Goal: Find specific page/section: Find specific page/section

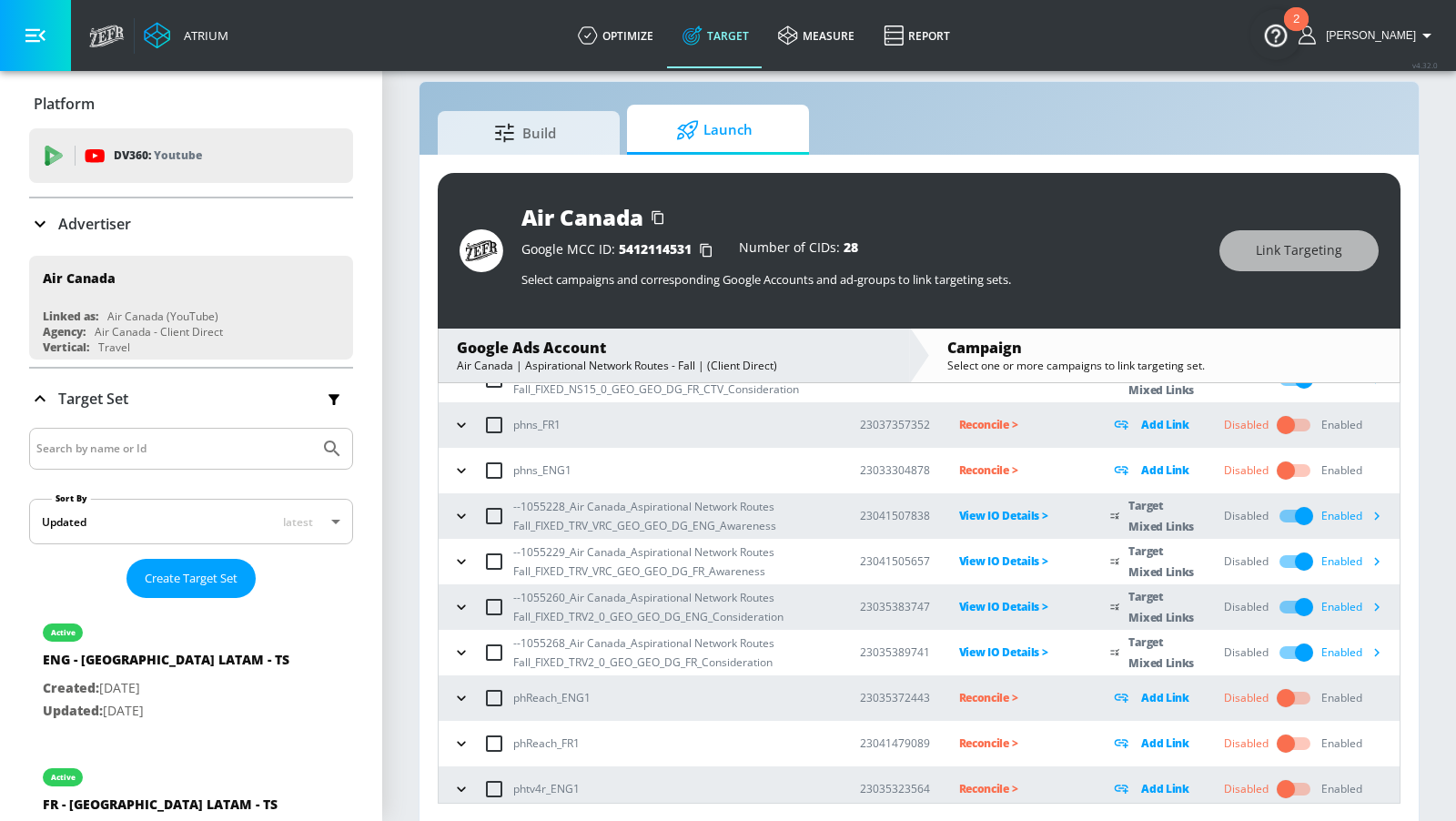
scroll to position [310, 0]
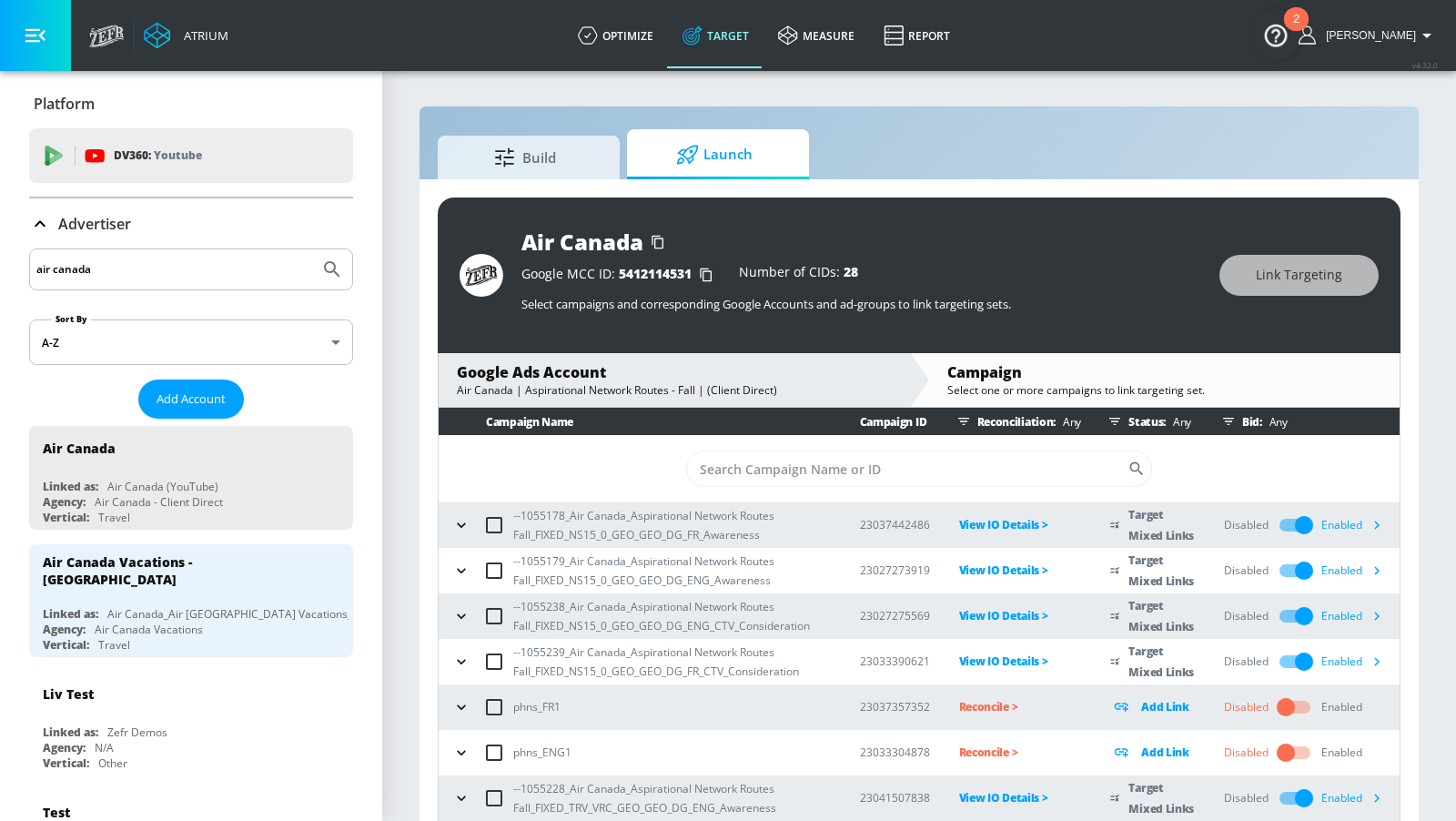
scroll to position [310, 0]
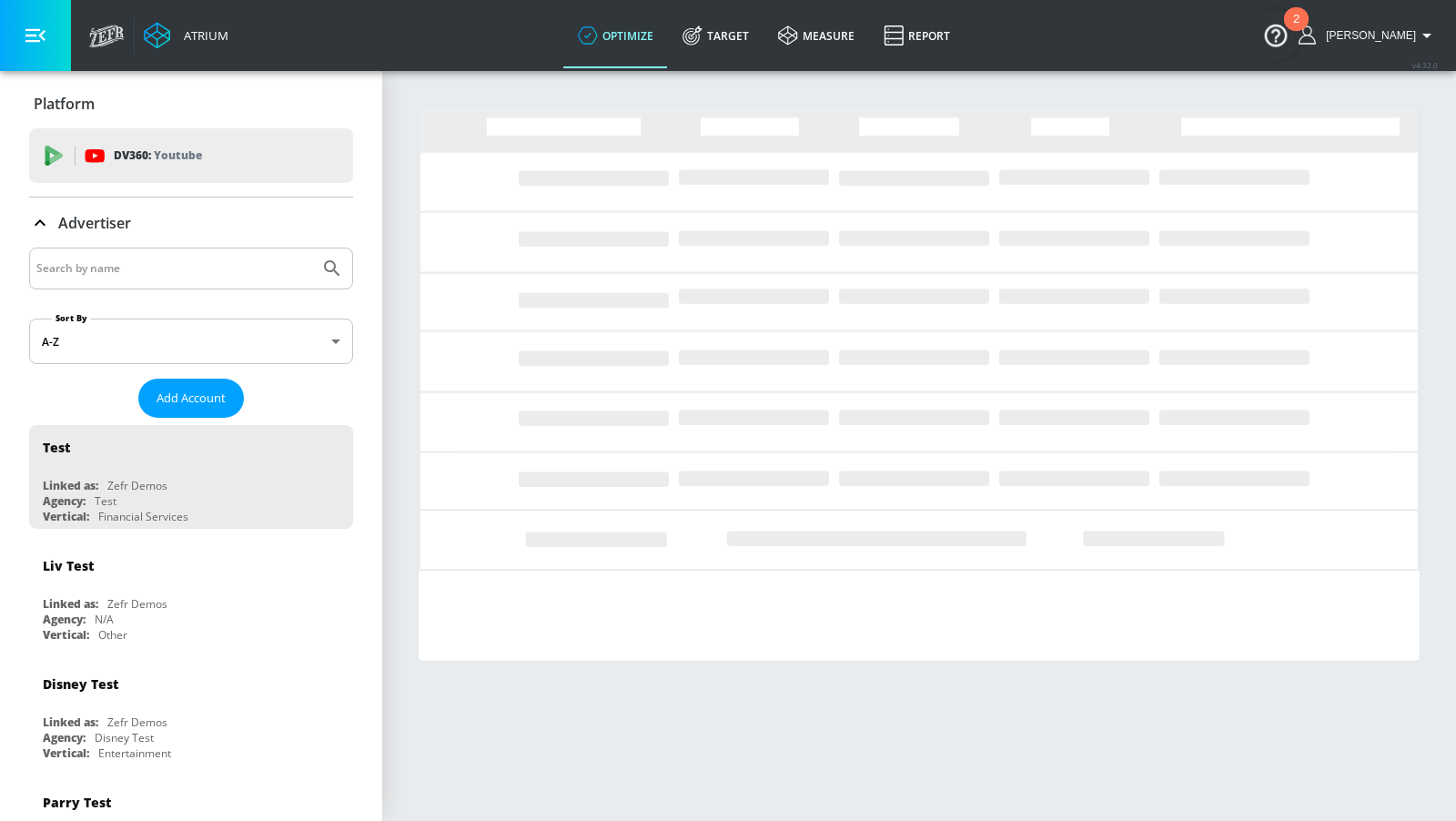
click at [241, 259] on input "Search by name" at bounding box center [174, 269] width 276 height 24
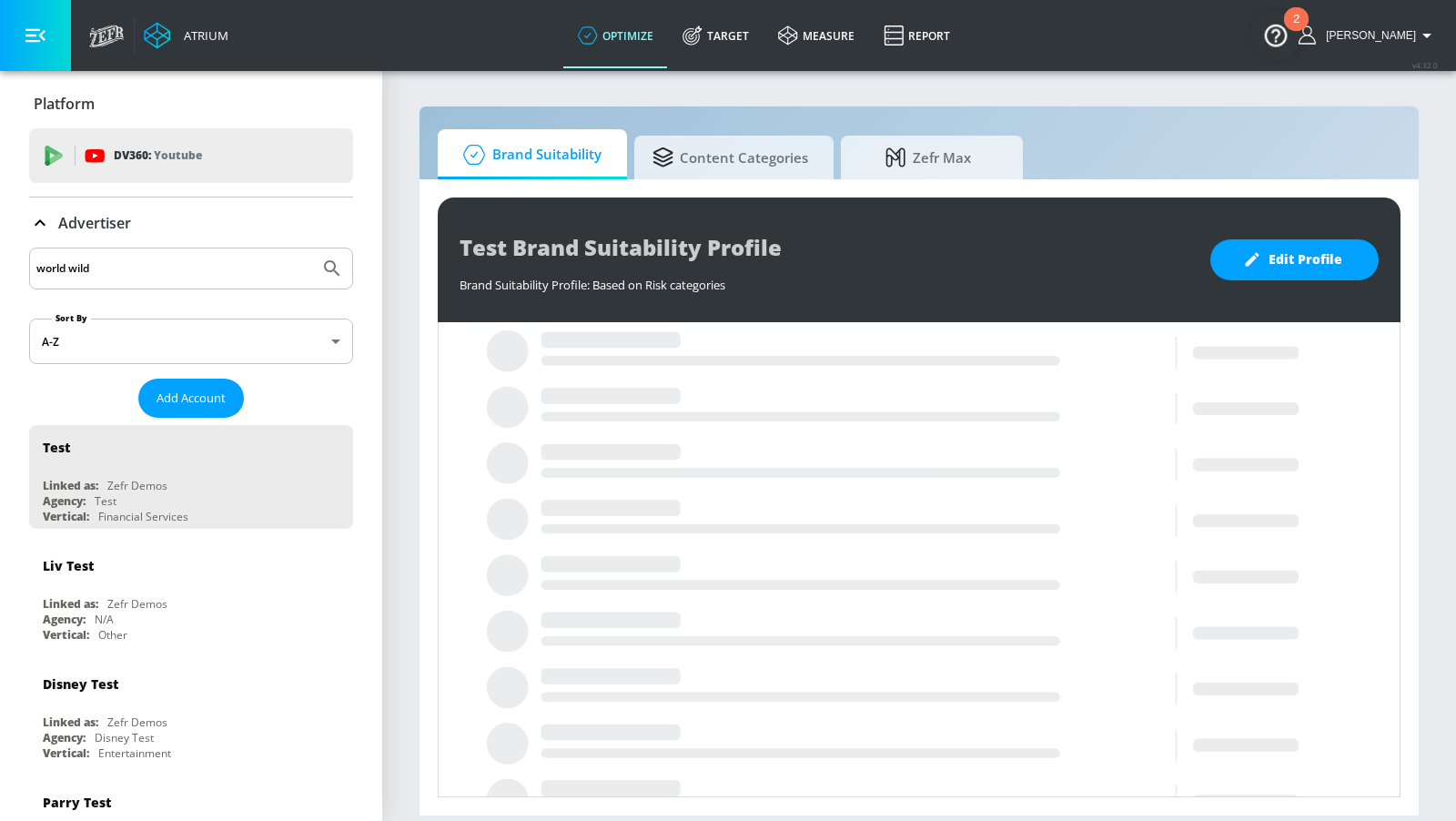
type input "world wild"
click at [312, 248] on button "Submit Search" at bounding box center [332, 268] width 40 height 40
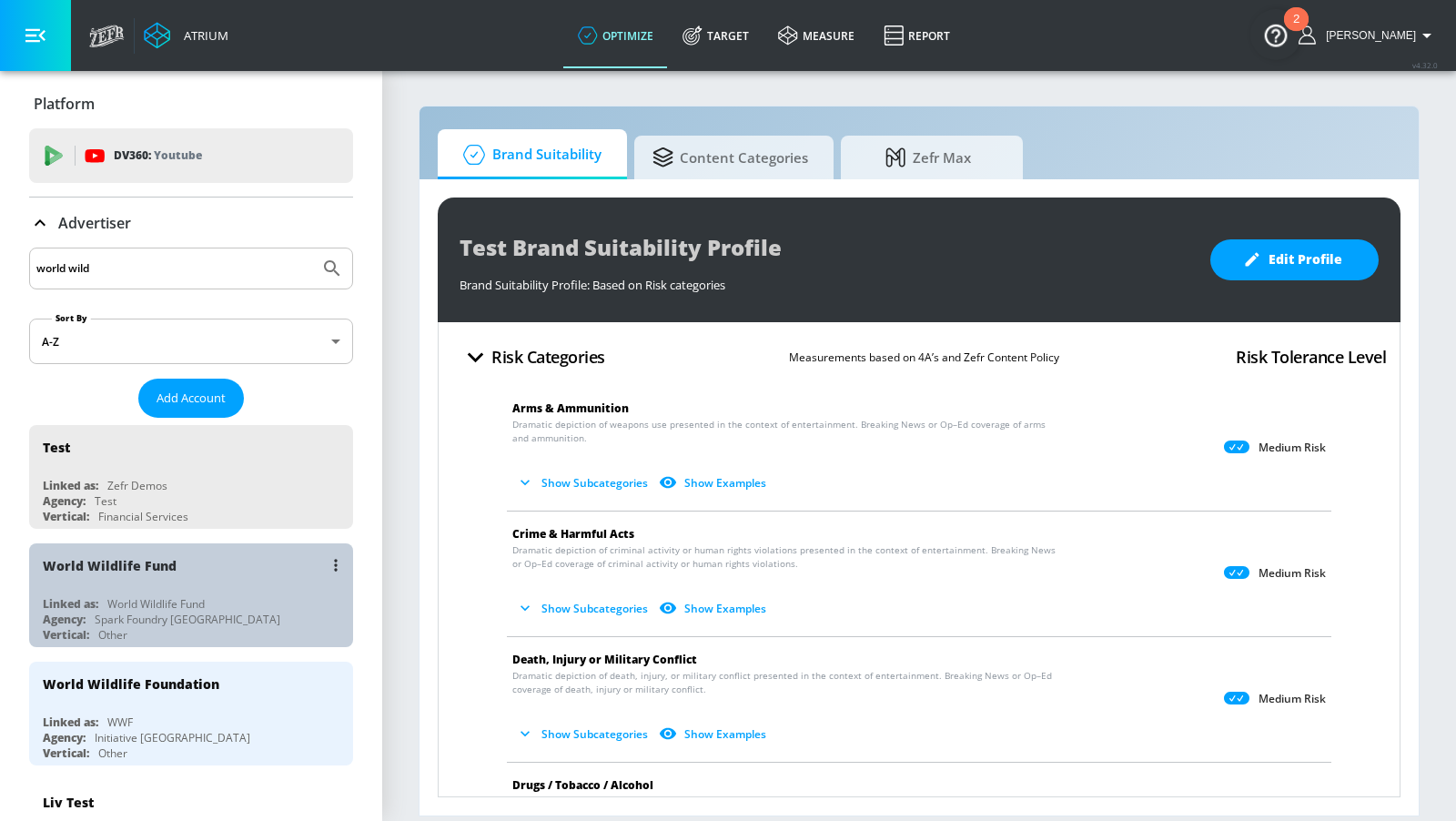
click at [222, 597] on div "Linked as: World Wildlife Fund" at bounding box center [195, 604] width 306 height 16
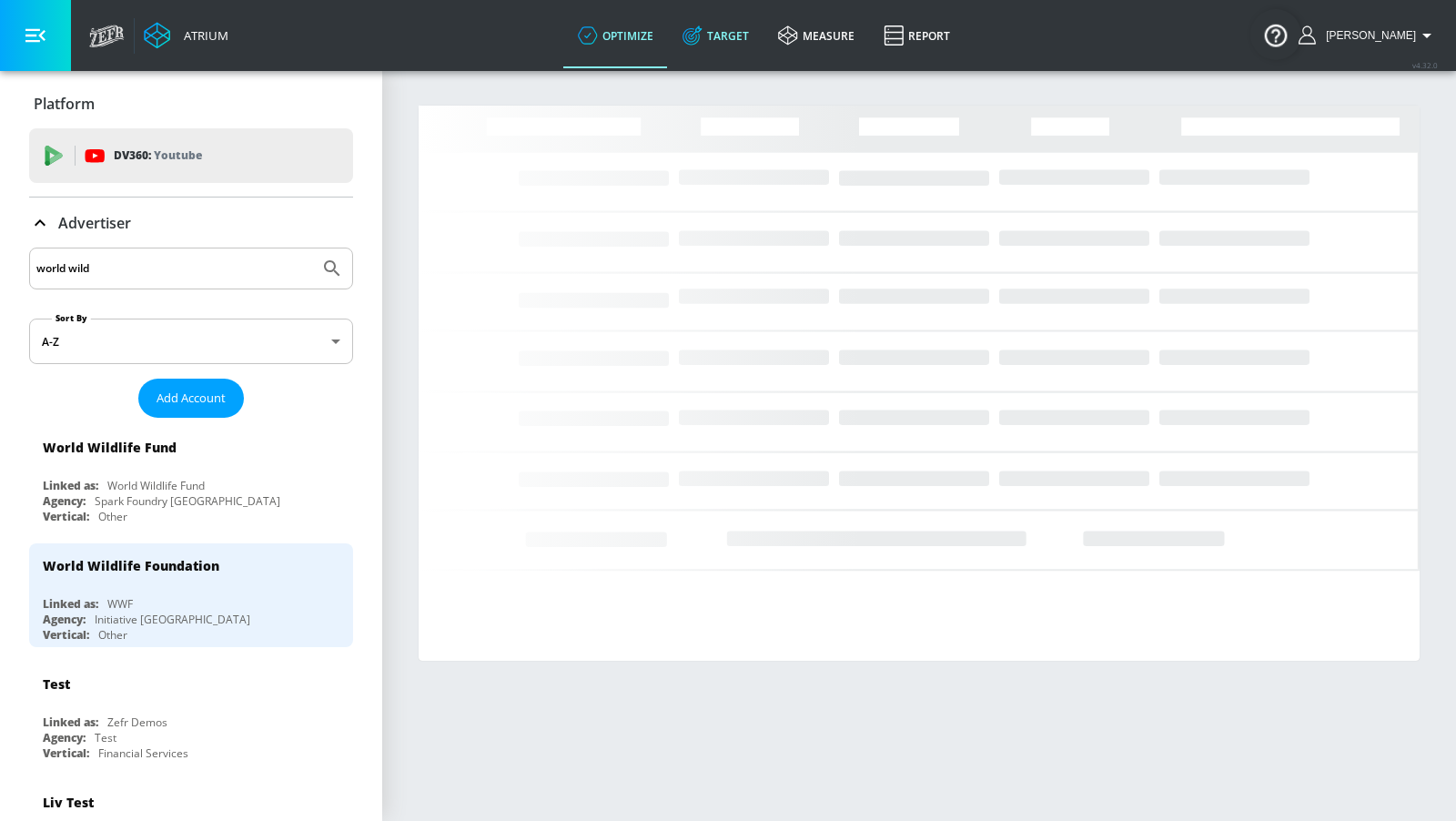
click at [738, 33] on link "Target" at bounding box center [715, 35] width 95 height 66
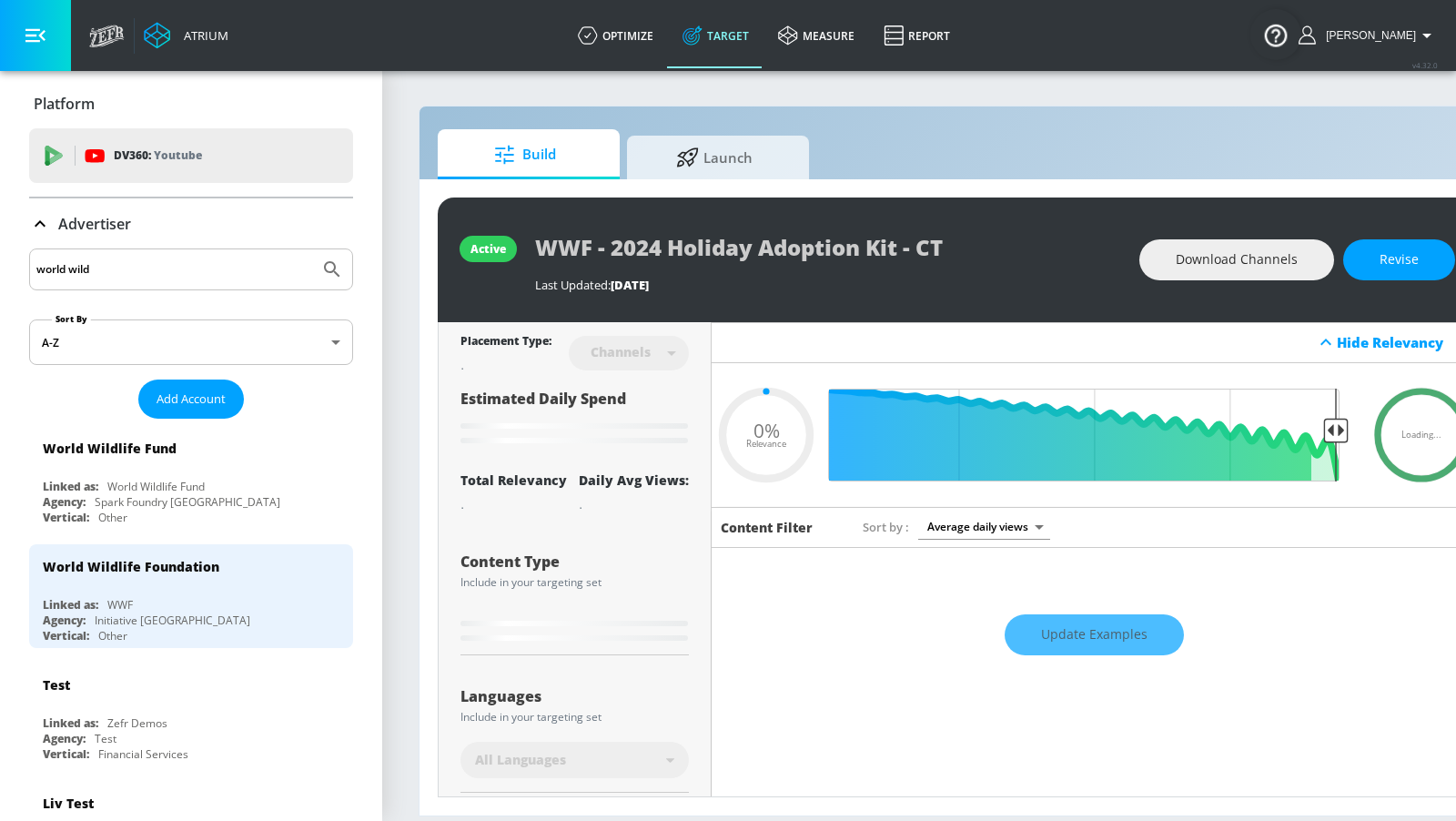
type input "0.05"
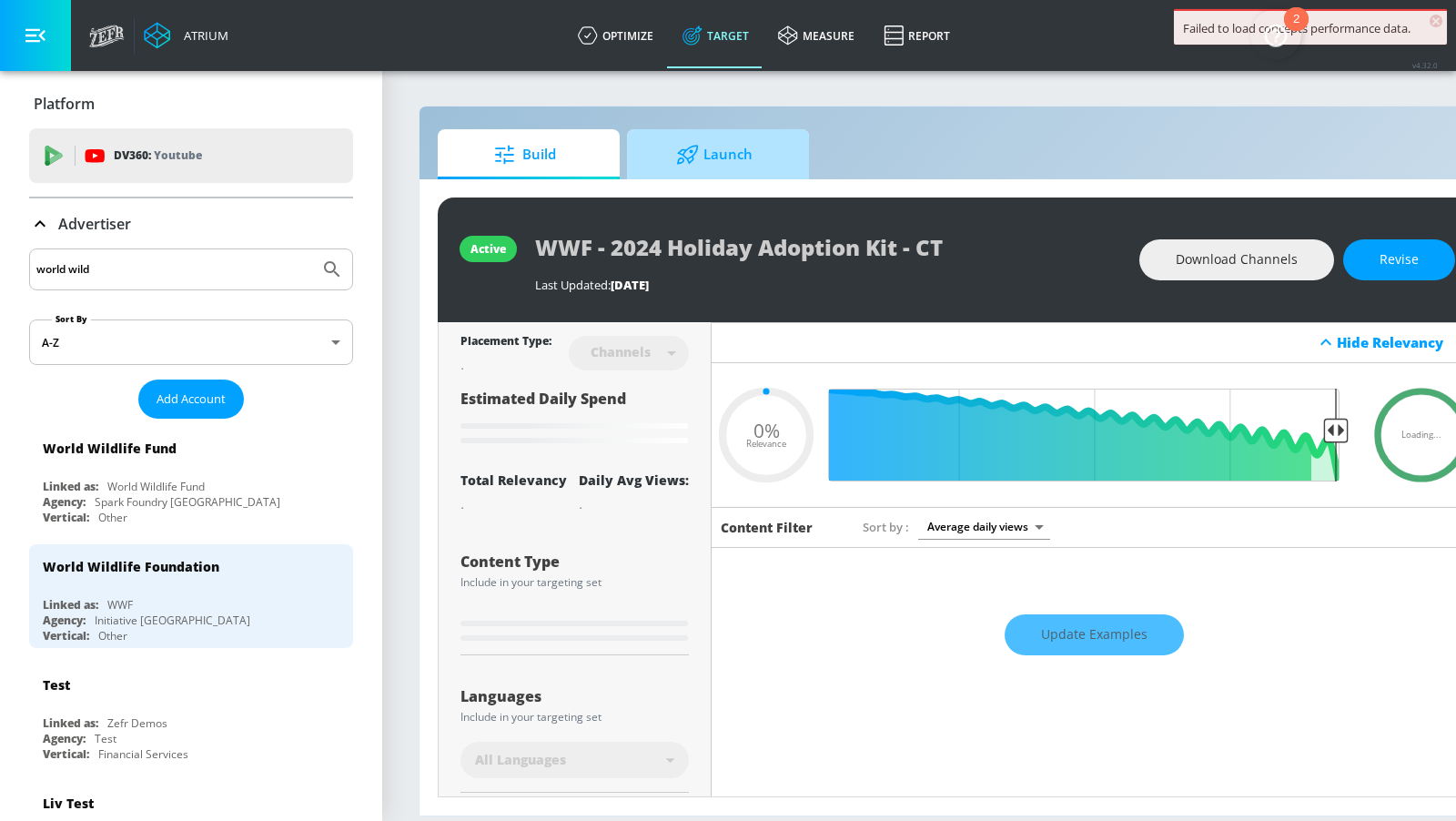
click at [699, 159] on div at bounding box center [689, 155] width 27 height 20
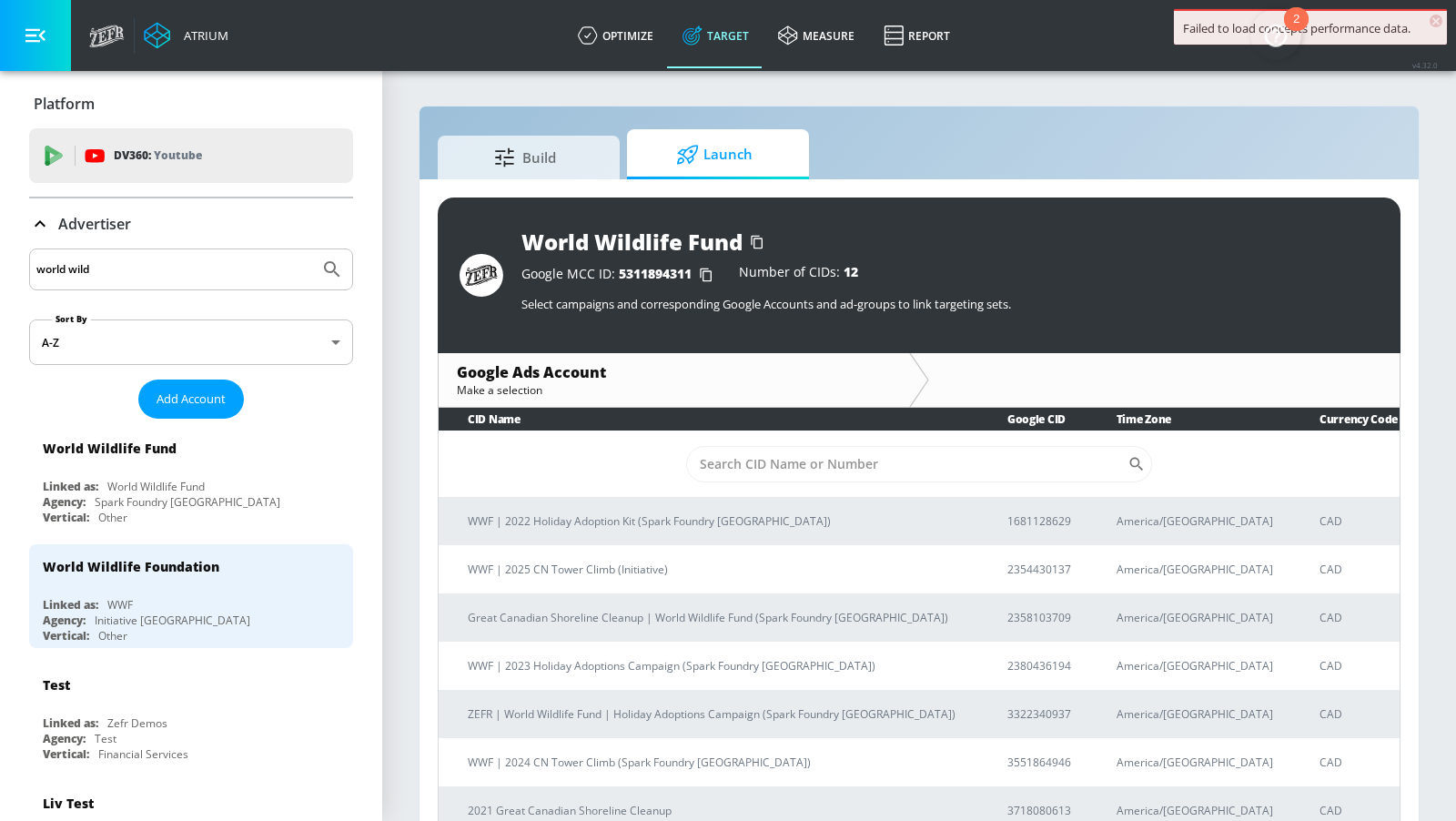
click at [1428, 23] on div "Failed to load concepts performance data." at bounding box center [1310, 29] width 255 height 17
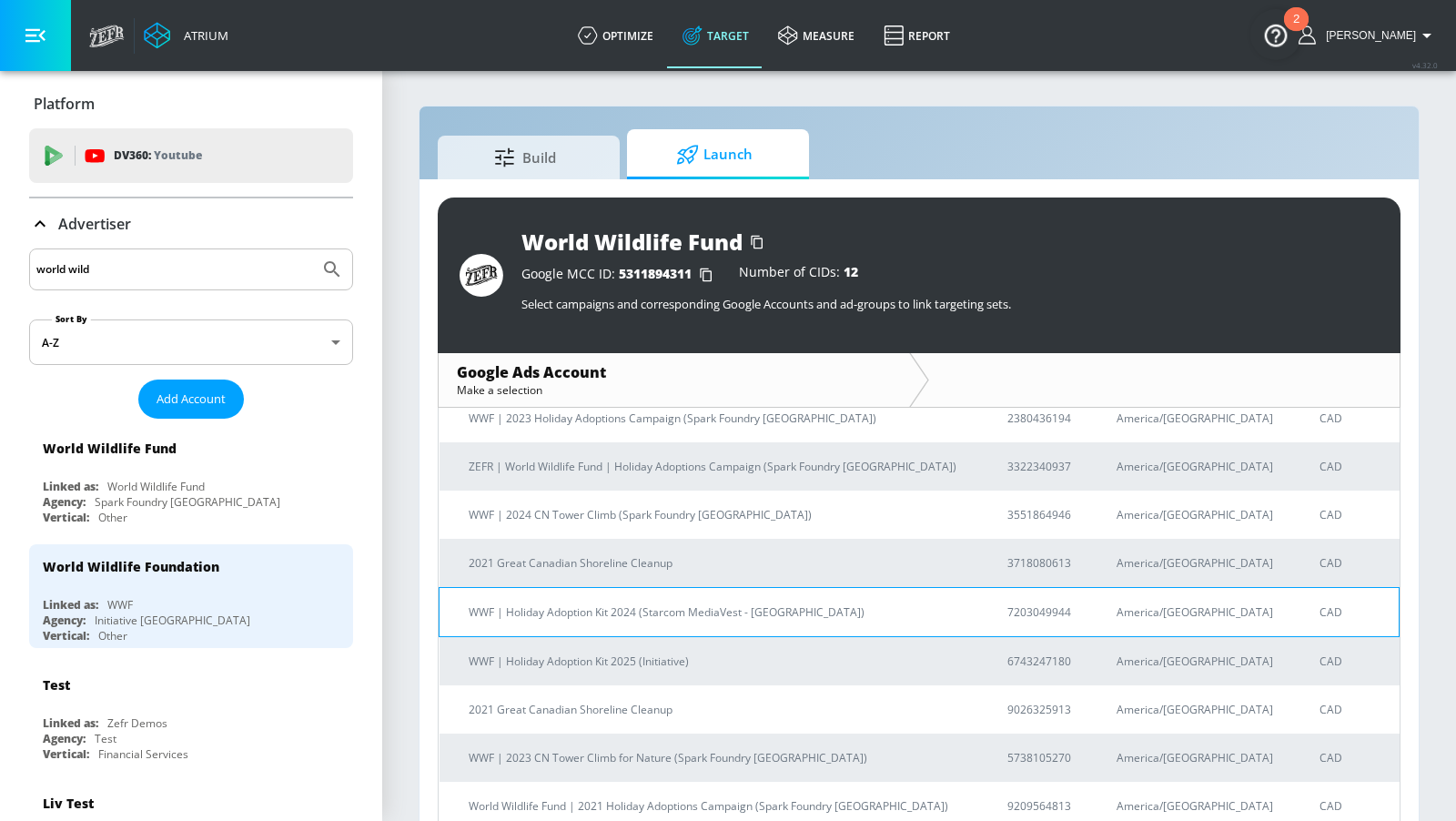
scroll to position [247, 0]
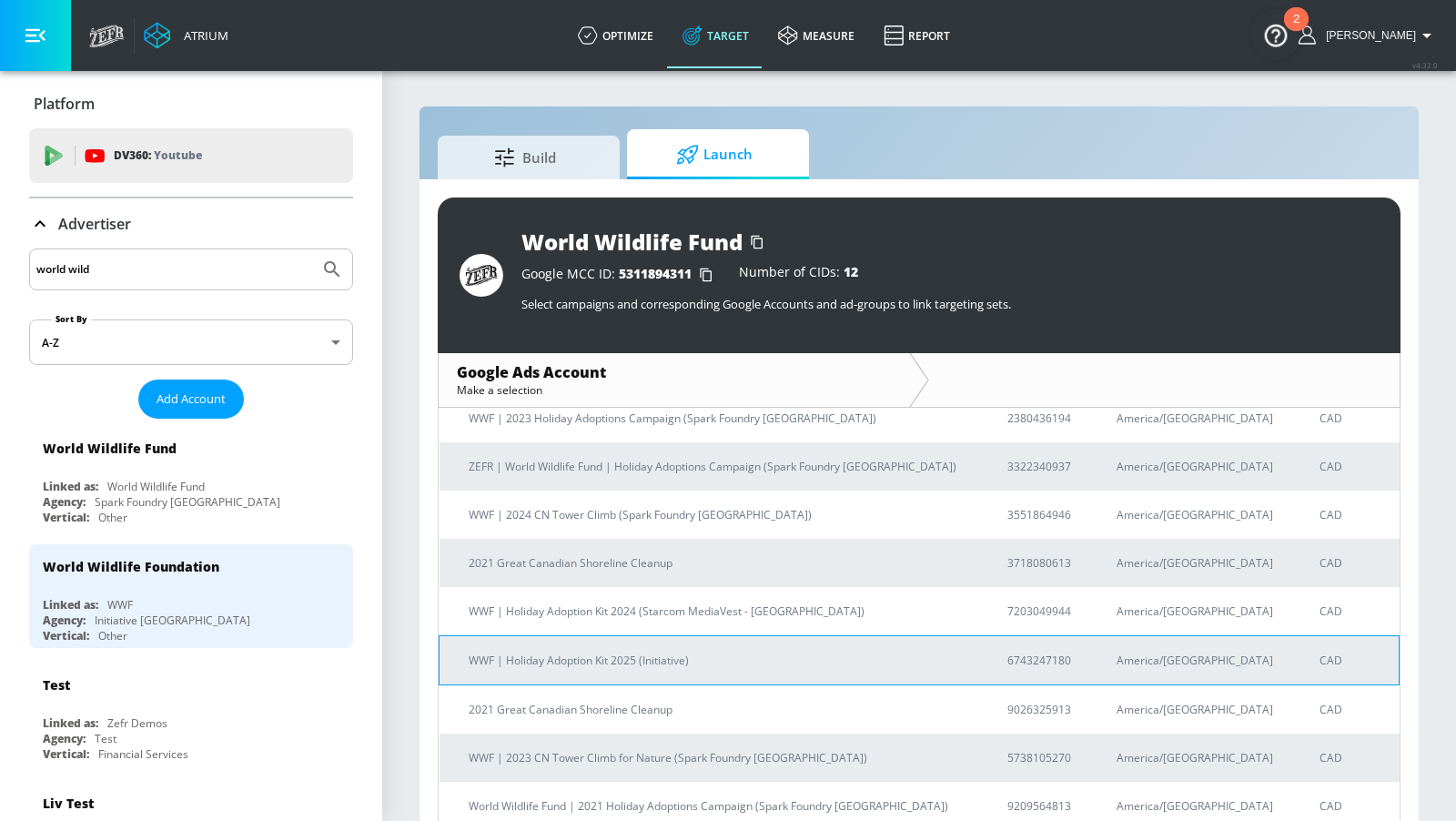
click at [654, 663] on p "WWF | Holiday Adoption Kit 2025 (Initiative)" at bounding box center [716, 660] width 495 height 19
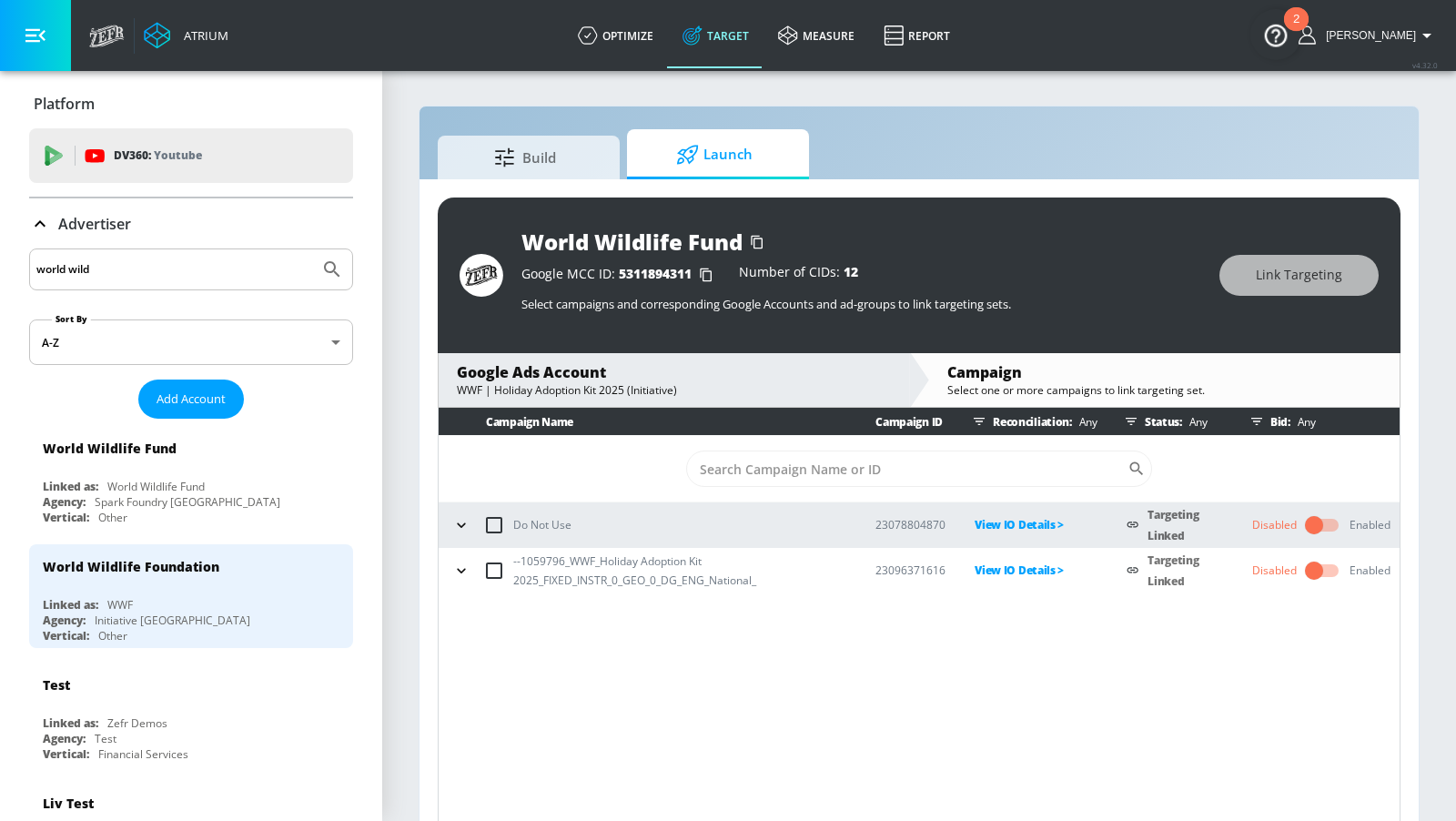
click at [465, 575] on icon "button" at bounding box center [461, 571] width 19 height 19
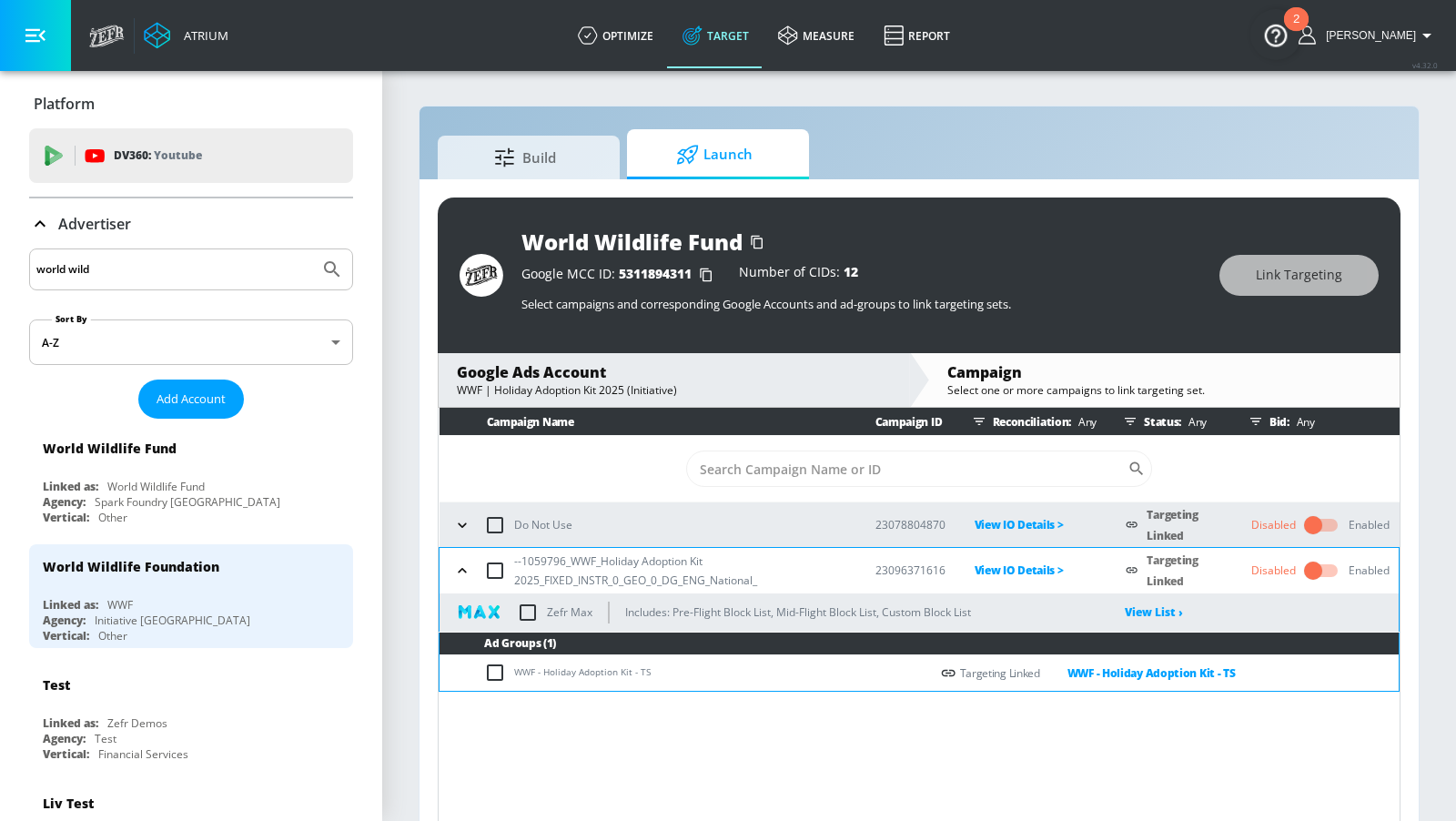
click at [461, 565] on icon "button" at bounding box center [462, 571] width 19 height 19
